Goal: Check status: Check status

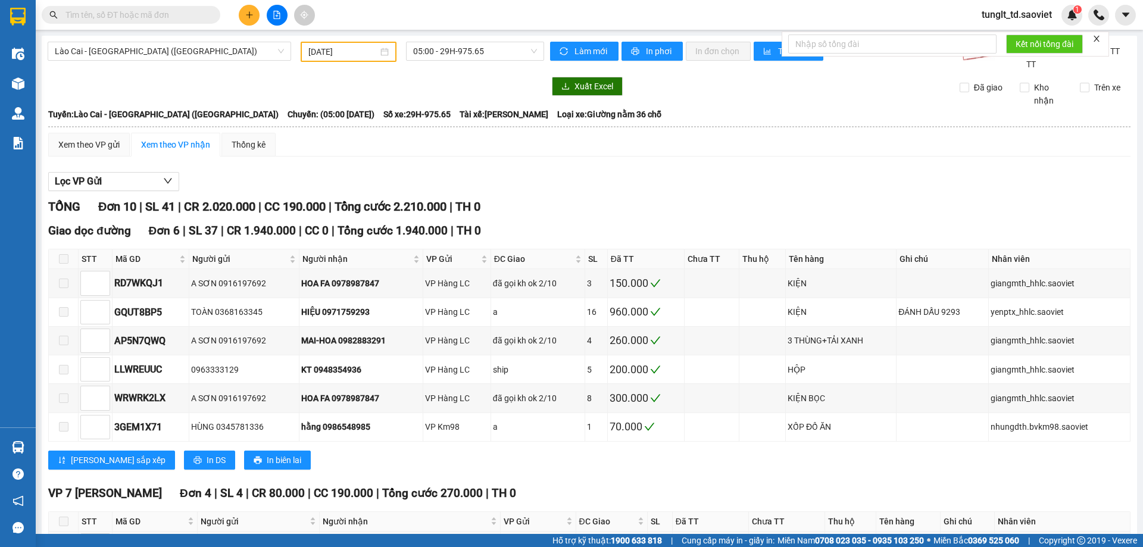
click at [368, 49] on input "[DATE]" at bounding box center [343, 51] width 70 height 13
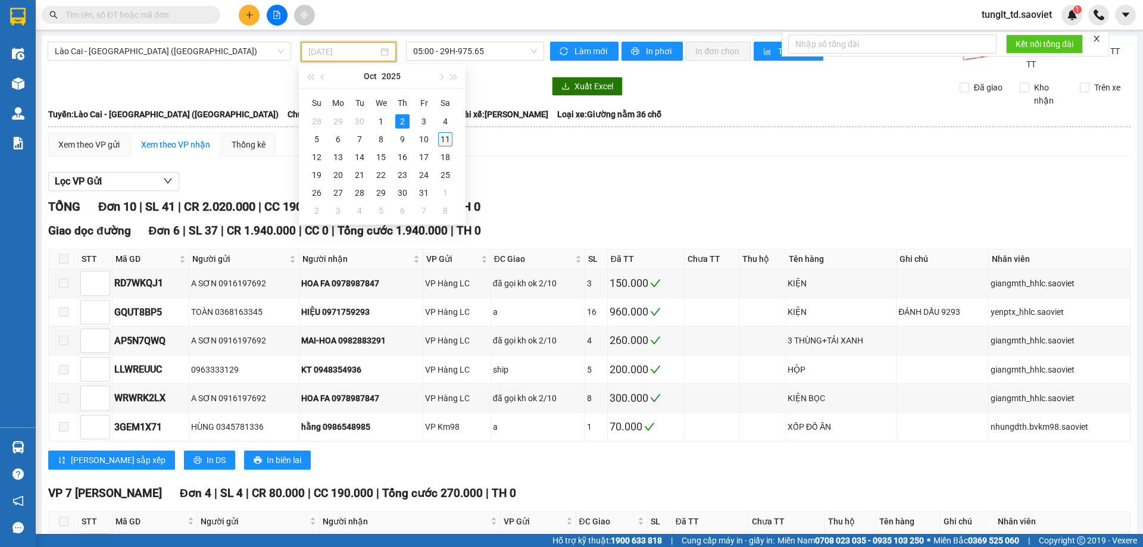
click at [445, 138] on div "11" at bounding box center [445, 139] width 14 height 14
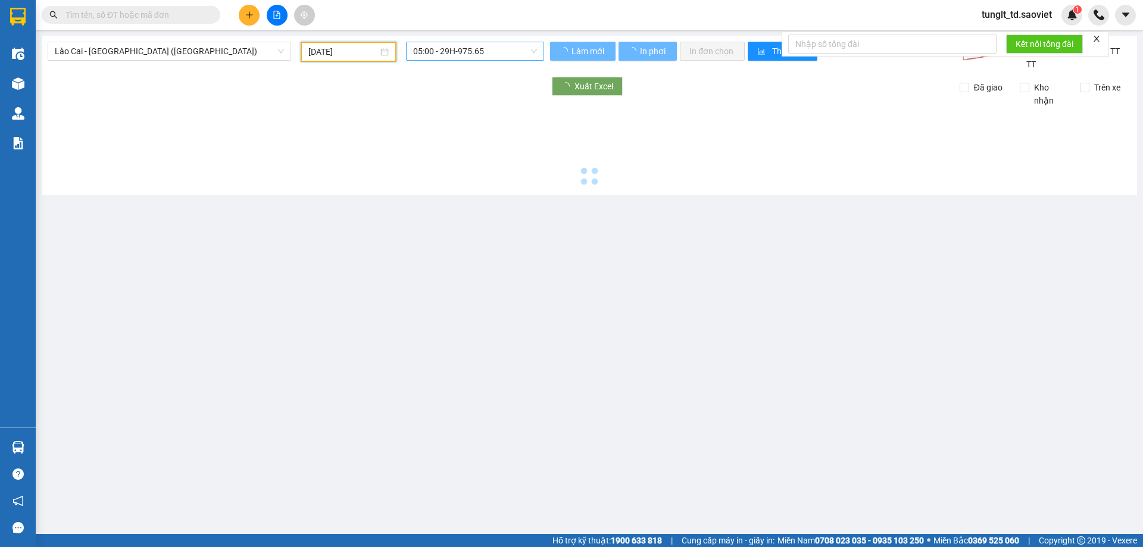
type input "[DATE]"
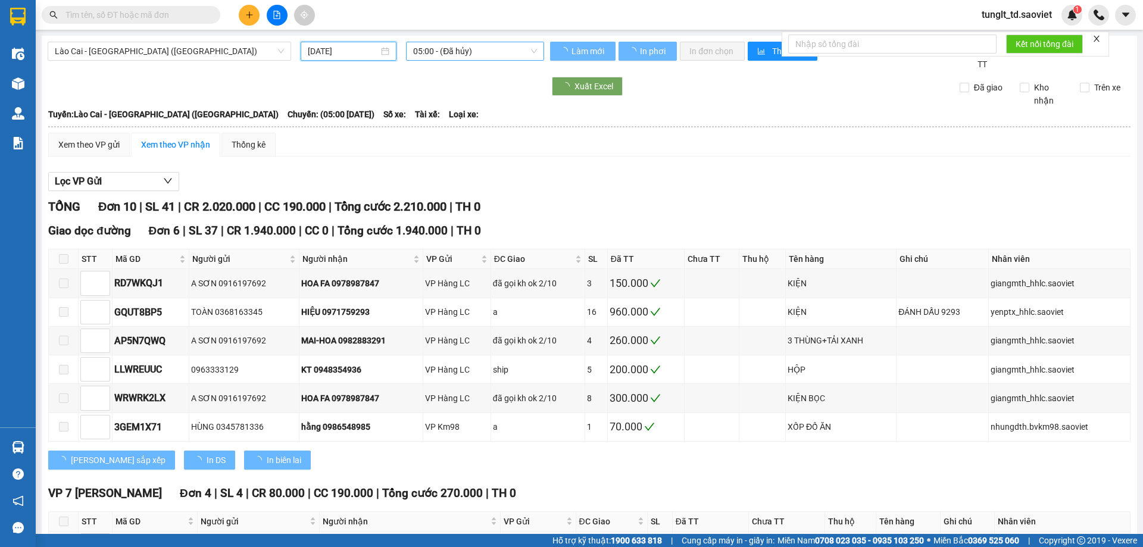
click at [462, 48] on span "05:00 - (Đã hủy)" at bounding box center [475, 51] width 124 height 18
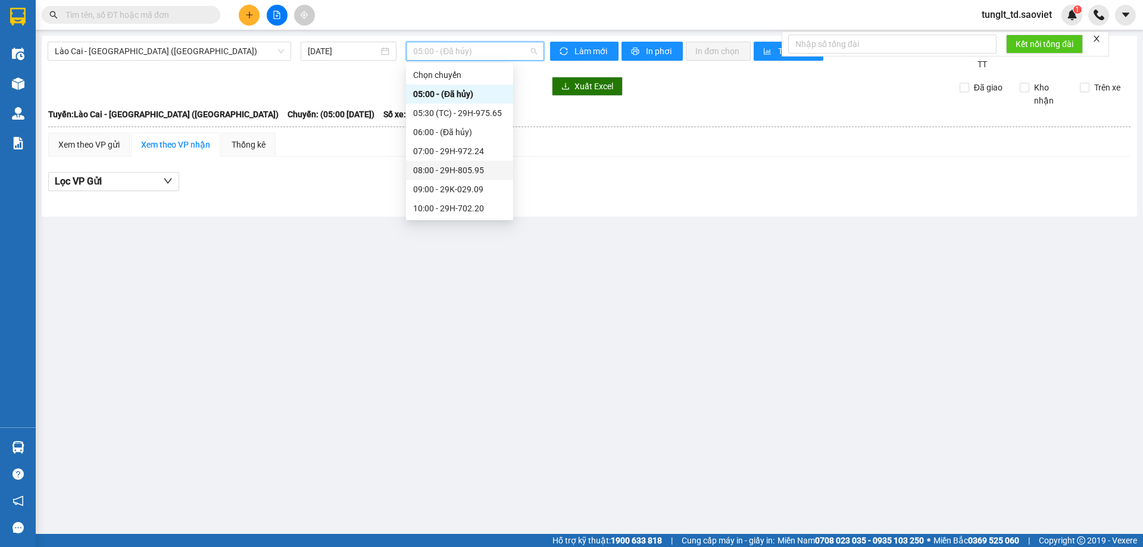
click at [487, 171] on div "08:00 - 29H-805.95" at bounding box center [459, 170] width 93 height 13
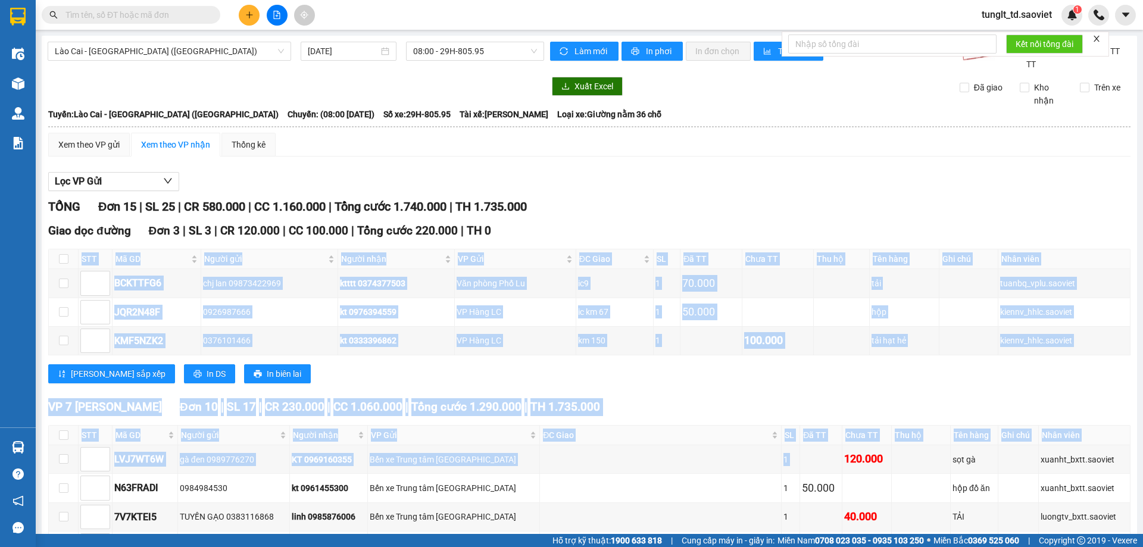
drag, startPoint x: 731, startPoint y: 397, endPoint x: 669, endPoint y: 158, distance: 246.6
click at [670, 162] on div "Xem theo VP gửi Xem theo VP nhận Thống kê Lọc VP Gửi TỔNG Đơn 15 | SL 25 | CR …" at bounding box center [589, 528] width 1082 height 790
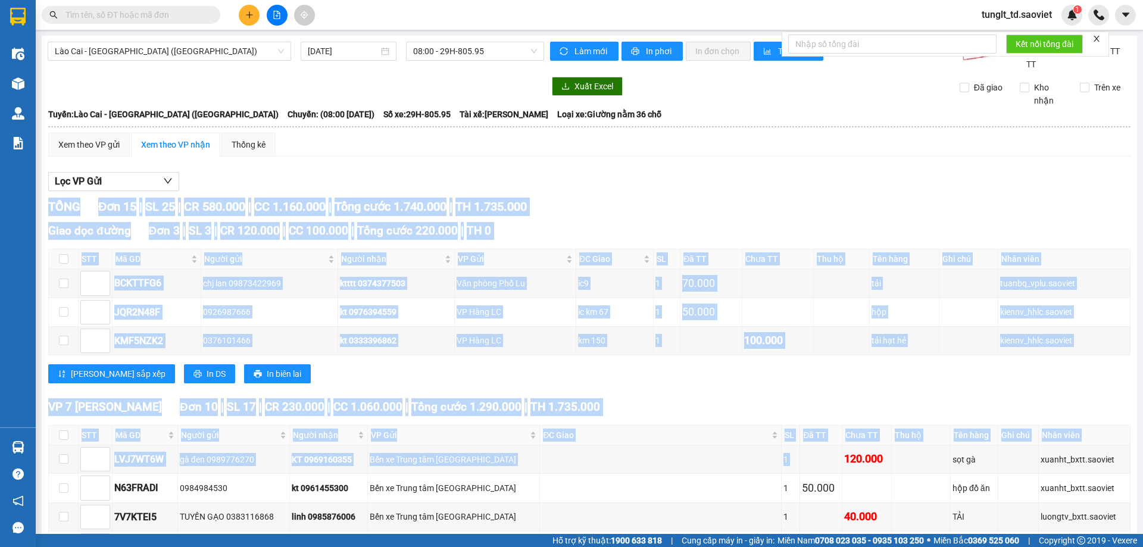
click at [675, 368] on div "[PERSON_NAME] sắp xếp In DS In biên lai" at bounding box center [589, 373] width 1082 height 19
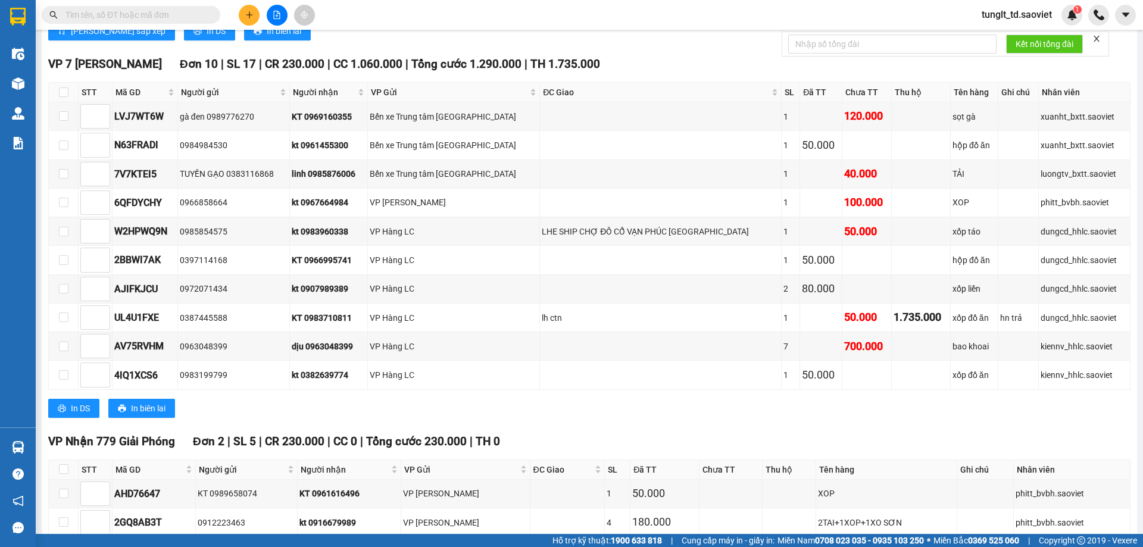
scroll to position [407, 0]
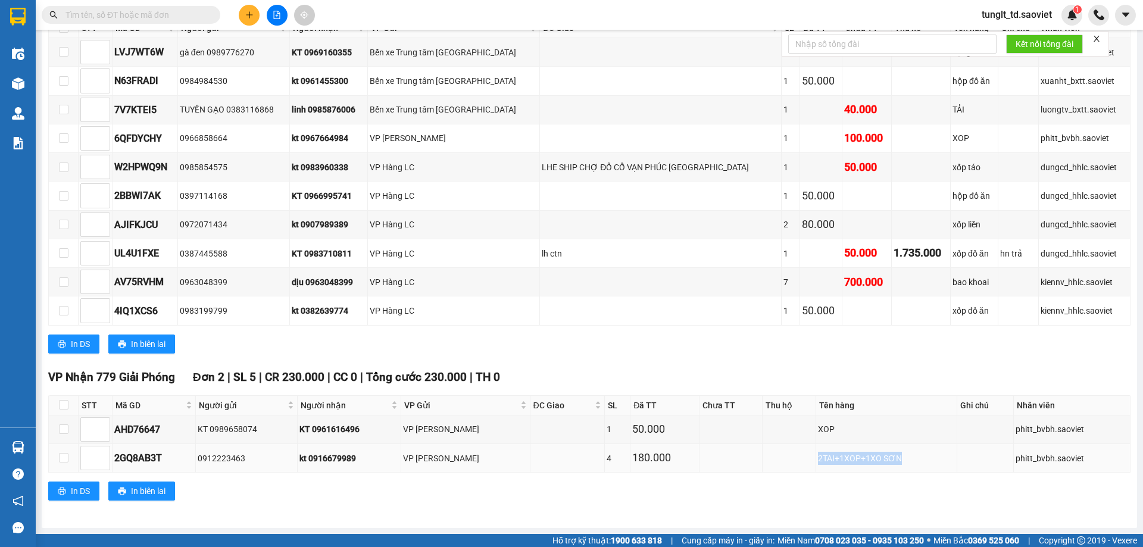
drag, startPoint x: 789, startPoint y: 458, endPoint x: 883, endPoint y: 465, distance: 94.9
click at [883, 465] on tr "2GQ8AB3T 0912223463 kt 0916679989 VP [PERSON_NAME] 4 180.000 2TAI+1XOP+1XO SƠN …" at bounding box center [590, 458] width 1082 height 29
click at [855, 476] on div "VP Nhận 779 Giải Phóng Đơn 2 | SL 5 | CR 230.000 | CC 0 | Tổng cước 230.000 | T…" at bounding box center [589, 438] width 1082 height 141
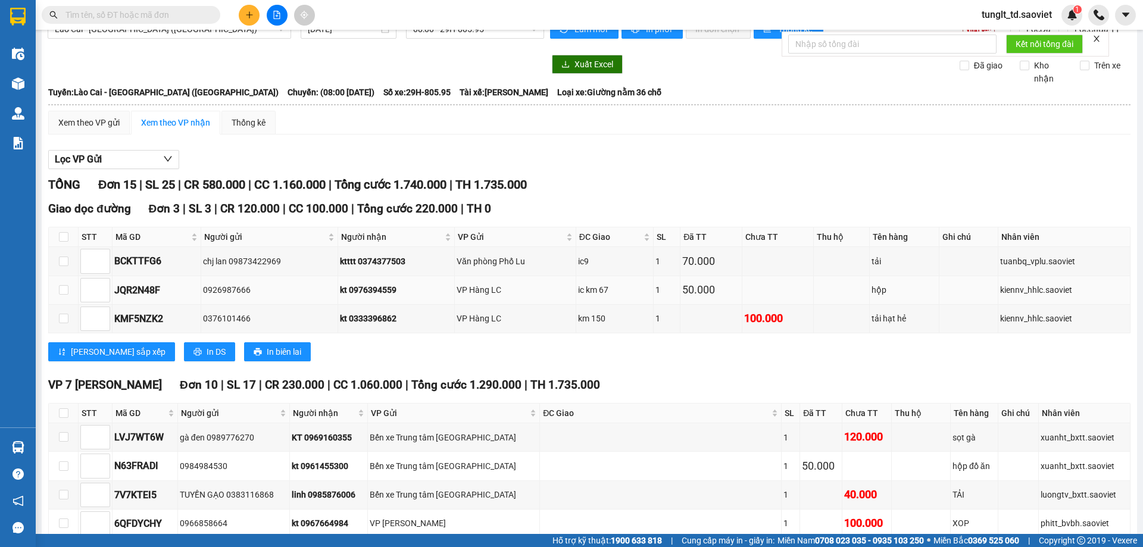
scroll to position [0, 0]
